Goal: Information Seeking & Learning: Check status

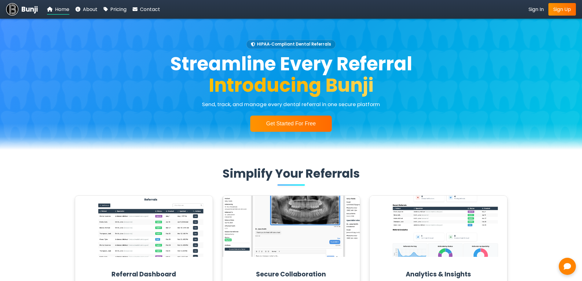
click at [526, 9] on nav "Bunji Home About Pricing Contact Sign In Sign Up" at bounding box center [291, 9] width 582 height 19
click at [530, 9] on span "Sign In" at bounding box center [535, 9] width 15 height 7
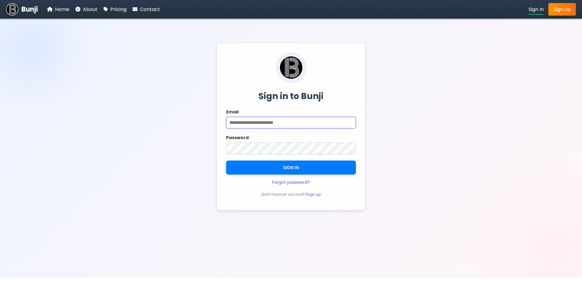
type input "**********"
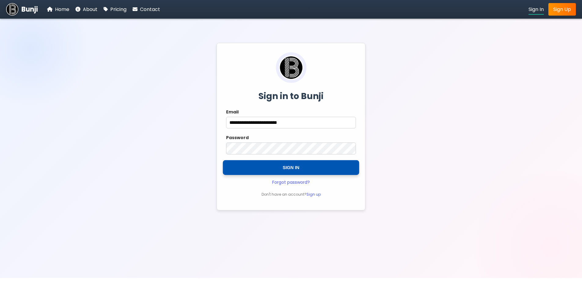
click at [294, 165] on button "SIGN IN" at bounding box center [291, 167] width 136 height 15
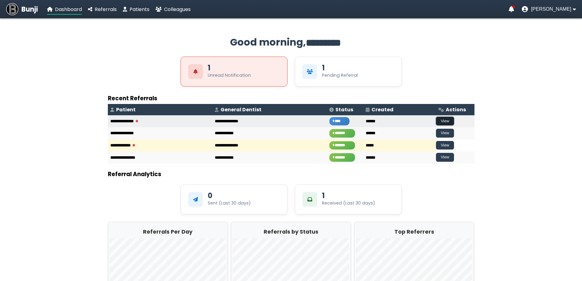
click at [436, 121] on button "View" at bounding box center [445, 121] width 18 height 9
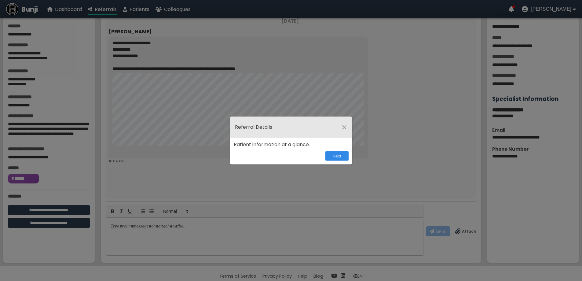
scroll to position [13, 0]
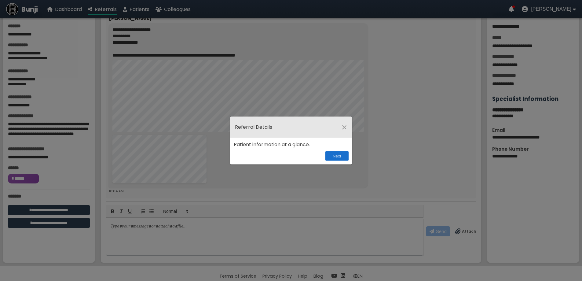
click at [337, 158] on button "Next" at bounding box center [336, 155] width 23 height 9
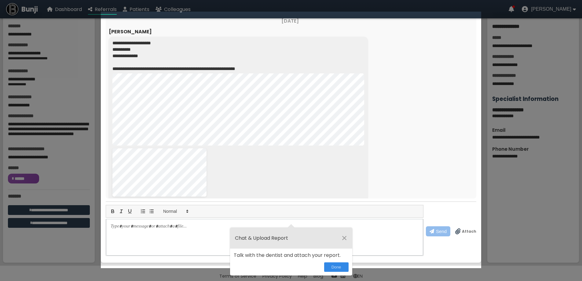
scroll to position [0, 0]
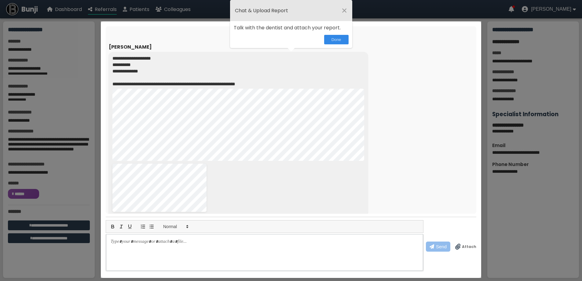
click at [347, 11] on header "Chat & Upload Report ×" at bounding box center [291, 10] width 122 height 21
click at [344, 9] on span "×" at bounding box center [344, 10] width 6 height 11
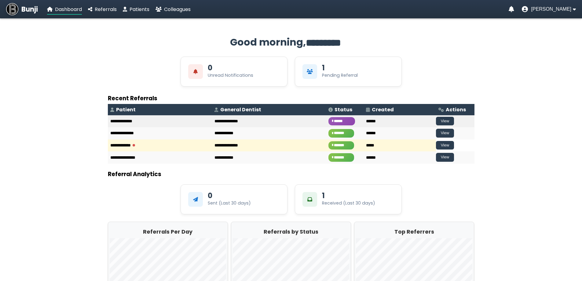
click at [328, 119] on span "******" at bounding box center [341, 121] width 27 height 9
